Goal: Find specific page/section: Find specific page/section

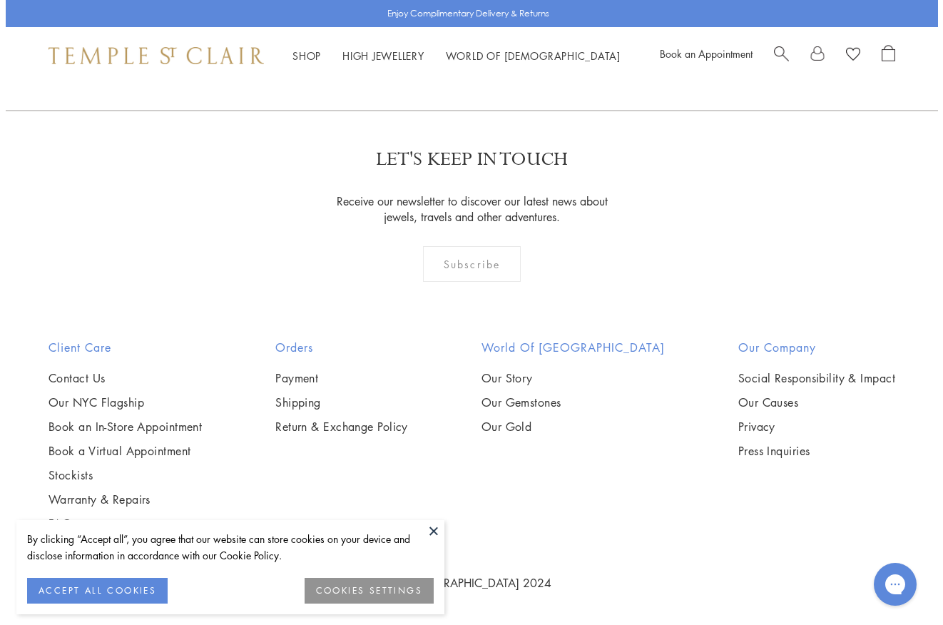
scroll to position [1667, 0]
